Goal: Check status: Check status

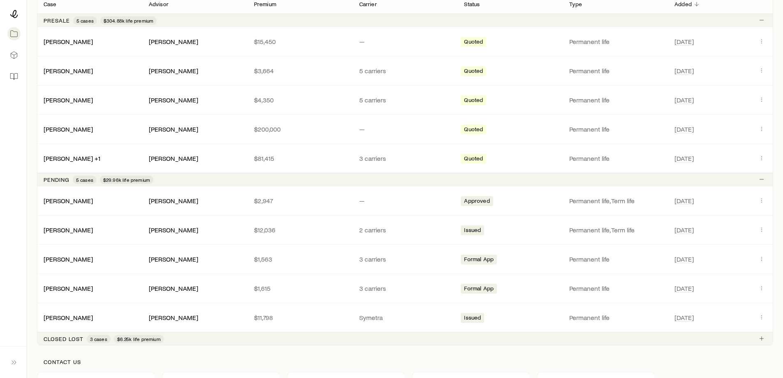
scroll to position [164, 0]
click at [64, 201] on link "[PERSON_NAME]" at bounding box center [68, 199] width 49 height 8
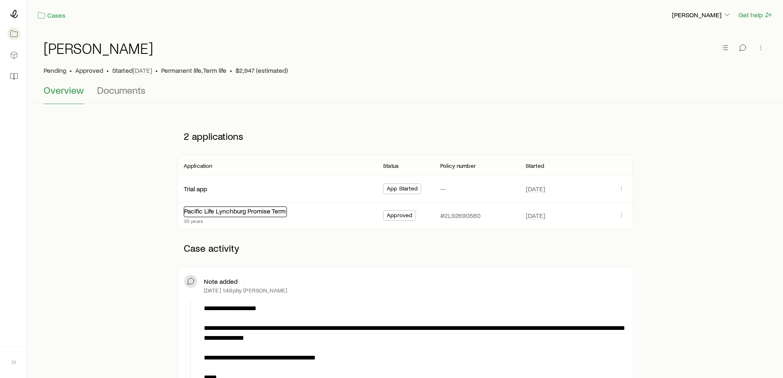
click at [245, 210] on link "Pacific Life Lynchburg Promise Term" at bounding box center [235, 211] width 102 height 8
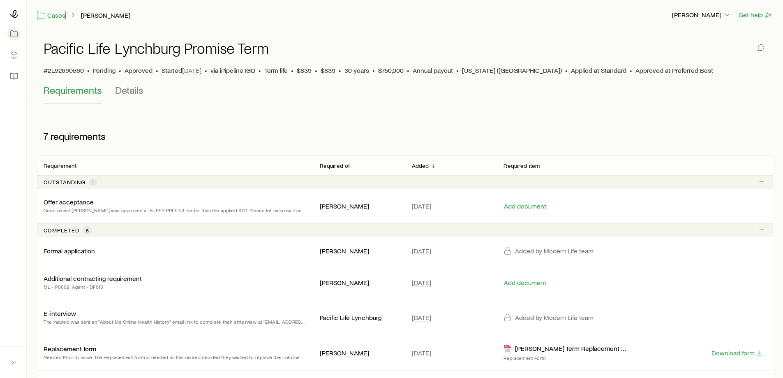
click at [58, 16] on link "Cases" at bounding box center [51, 15] width 29 height 9
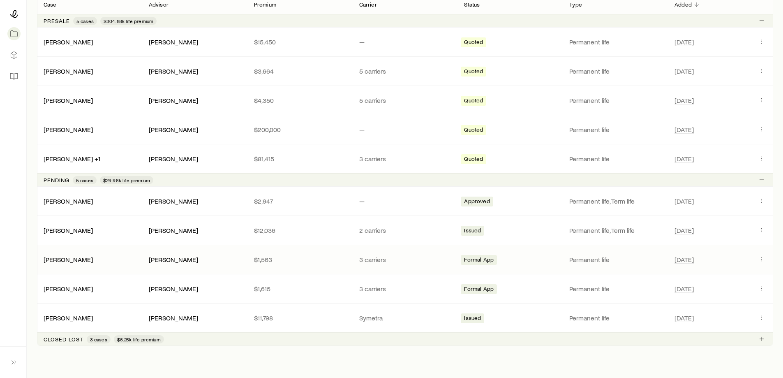
scroll to position [164, 0]
click at [72, 231] on link "[PERSON_NAME]" at bounding box center [68, 228] width 49 height 8
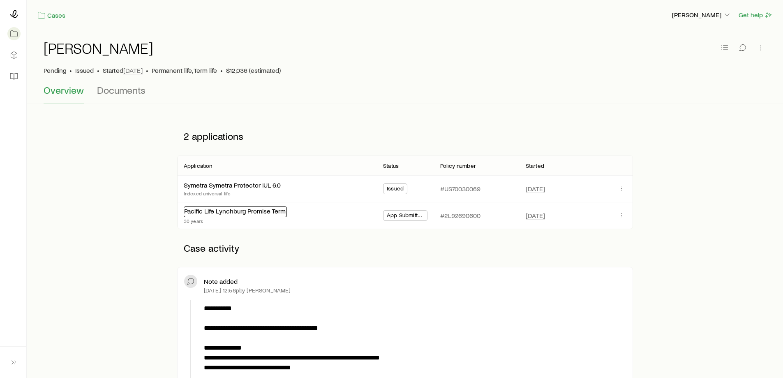
click at [215, 210] on link "Pacific Life Lynchburg Promise Term" at bounding box center [235, 211] width 102 height 8
